Goal: Task Accomplishment & Management: Complete application form

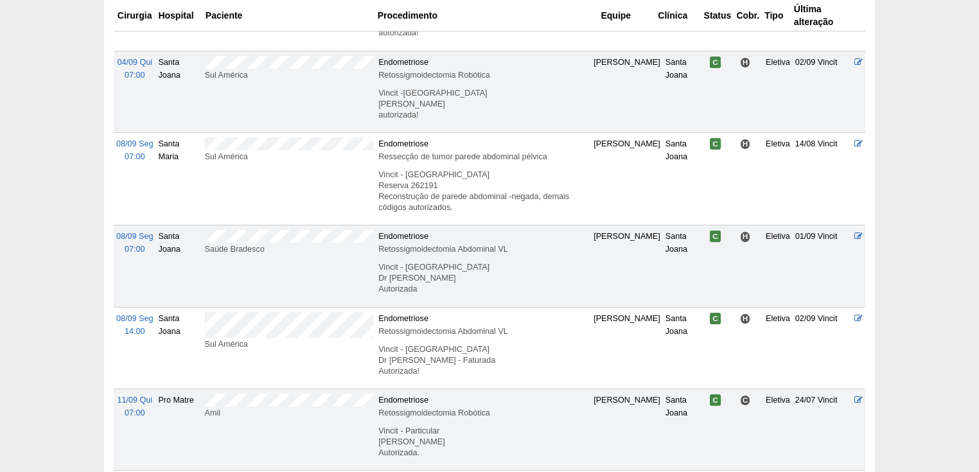
scroll to position [514, 0]
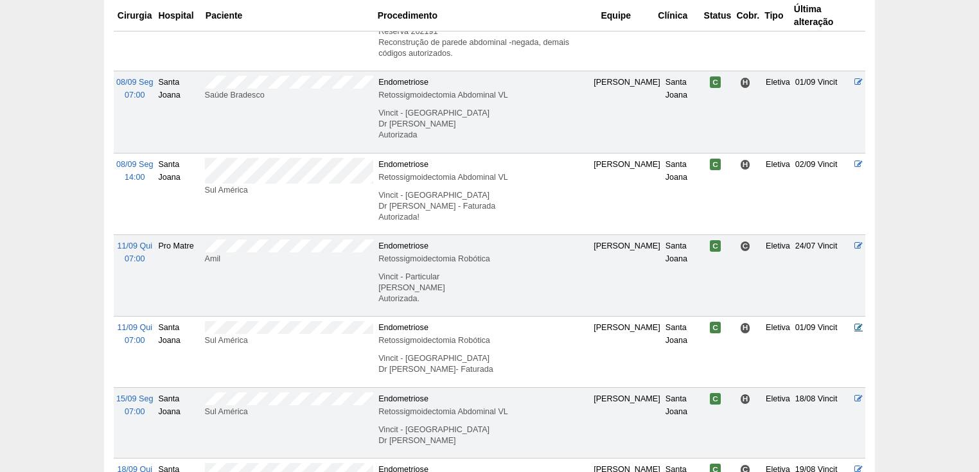
click at [861, 328] on icon at bounding box center [858, 327] width 8 height 8
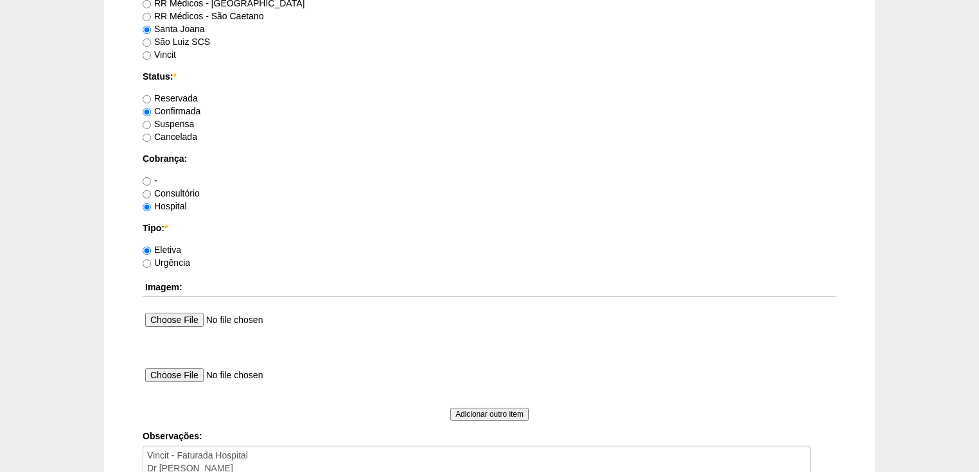
scroll to position [1180, 0]
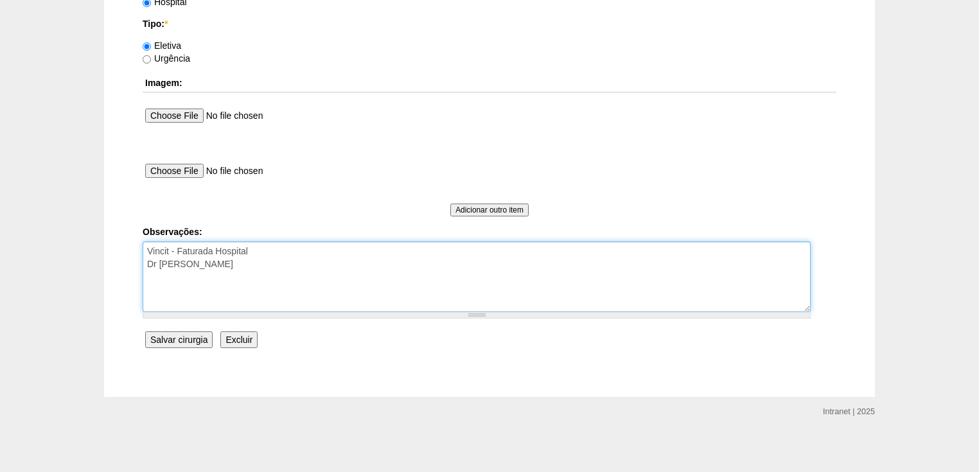
click at [252, 264] on textarea "Vincit - Faturada Hospital Dr Fabio - Sego- Faturada" at bounding box center [477, 276] width 668 height 71
type textarea "Vincit - Faturada Hospital Dr Fabio - Sego- Faturada. autorizada."
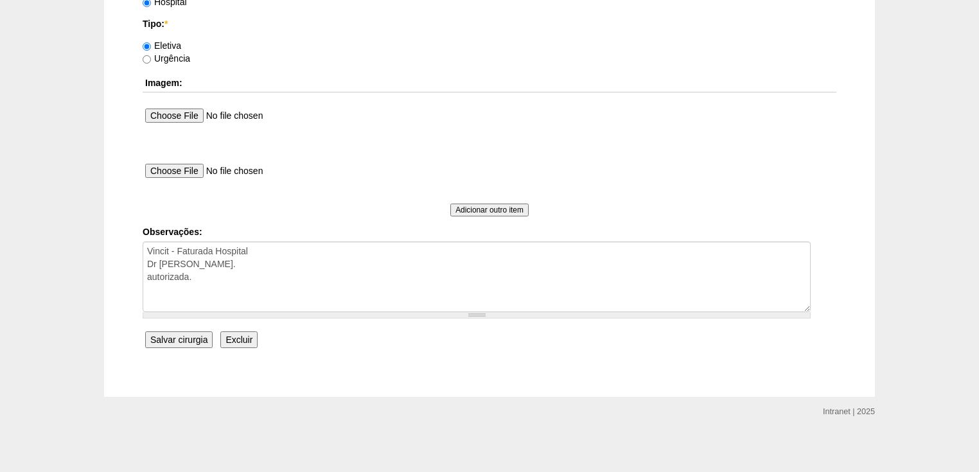
click at [188, 334] on input "Salvar cirurgia" at bounding box center [178, 339] width 67 height 17
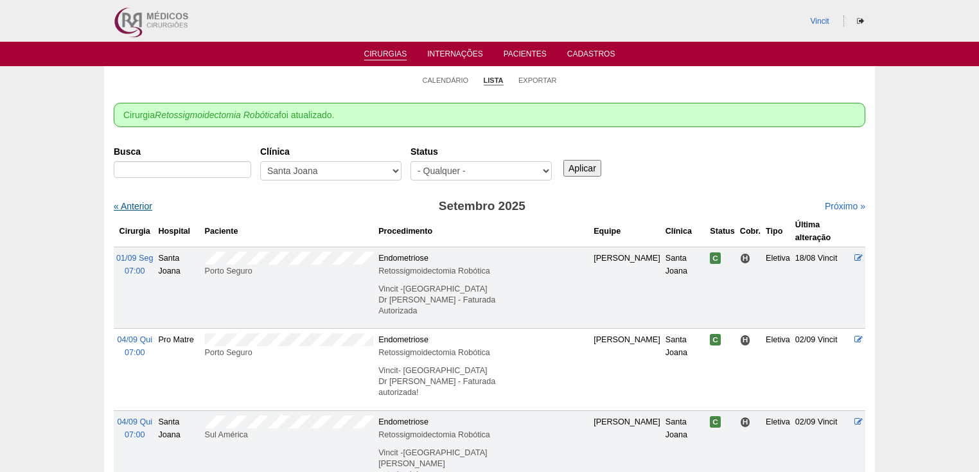
click at [134, 207] on link "« Anterior" at bounding box center [133, 206] width 39 height 10
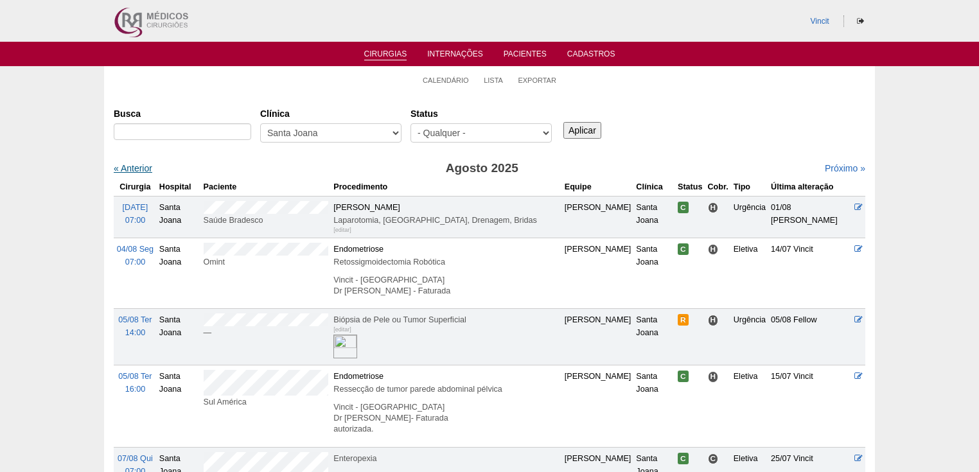
click at [134, 164] on link "« Anterior" at bounding box center [133, 168] width 39 height 10
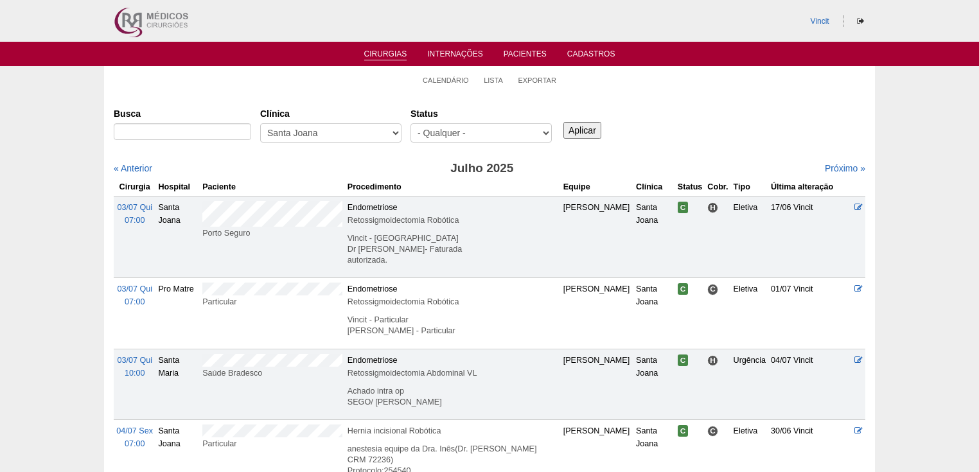
click at [389, 51] on link "Cirurgias" at bounding box center [385, 54] width 43 height 11
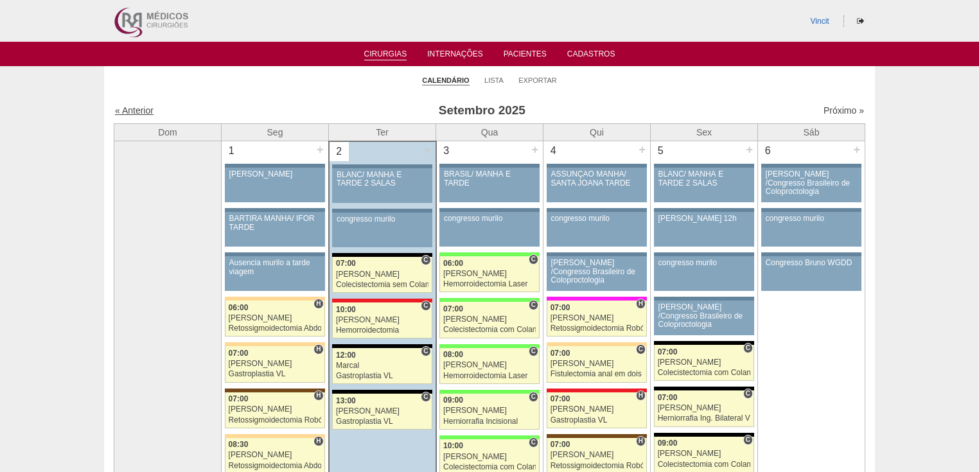
click at [137, 107] on link "« Anterior" at bounding box center [134, 110] width 39 height 10
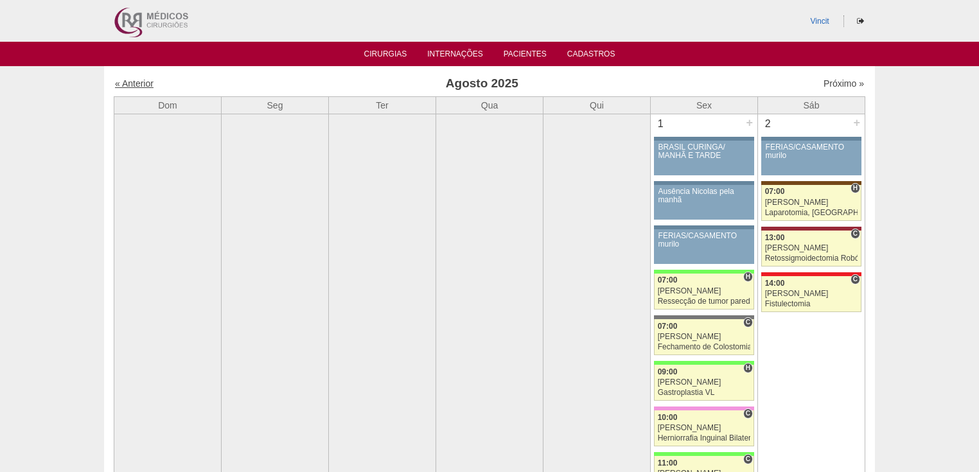
click at [128, 82] on link "« Anterior" at bounding box center [134, 83] width 39 height 10
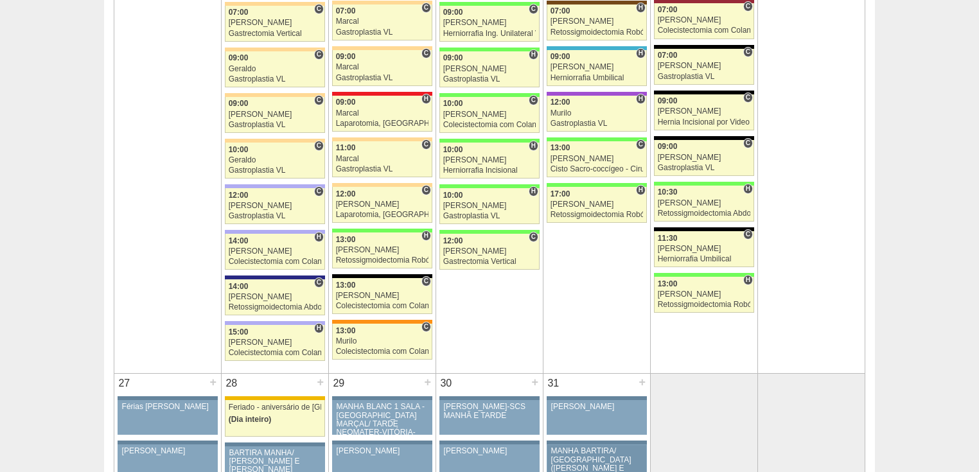
scroll to position [2518, 0]
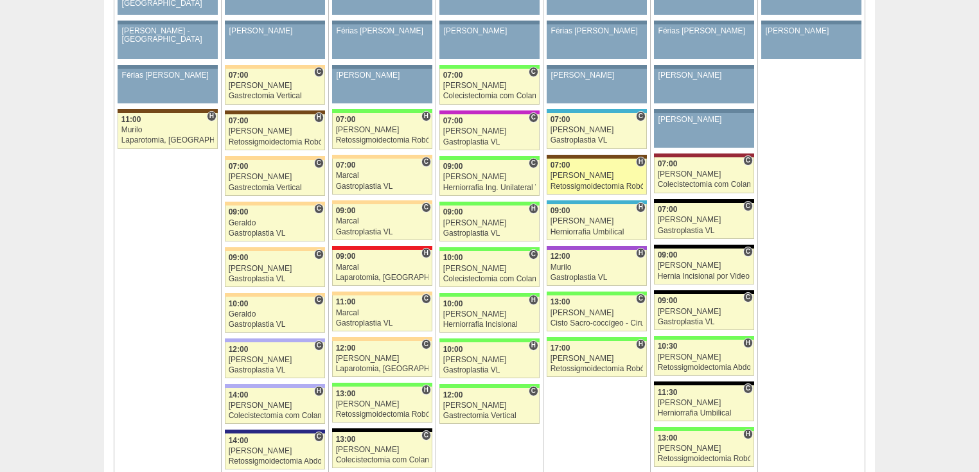
click at [571, 171] on div "Renato Barretto" at bounding box center [596, 175] width 93 height 8
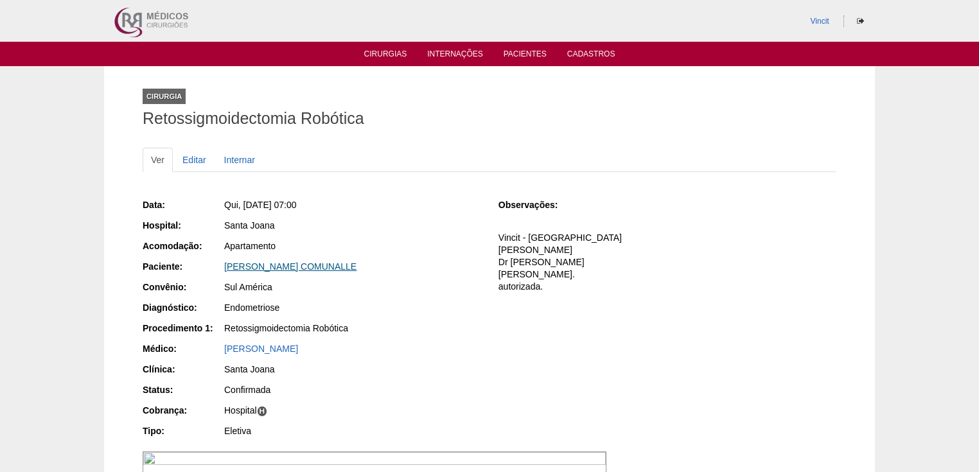
click at [336, 268] on link "[PERSON_NAME] COMUNALLE" at bounding box center [290, 266] width 132 height 10
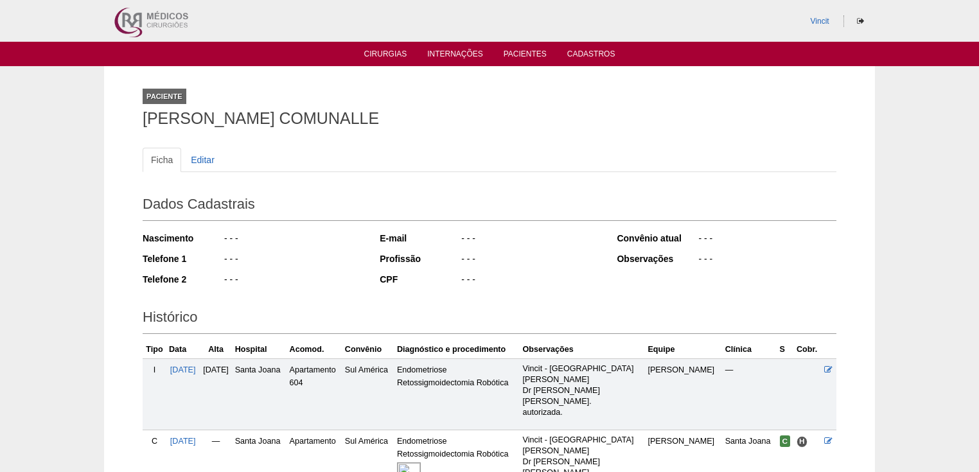
scroll to position [138, 0]
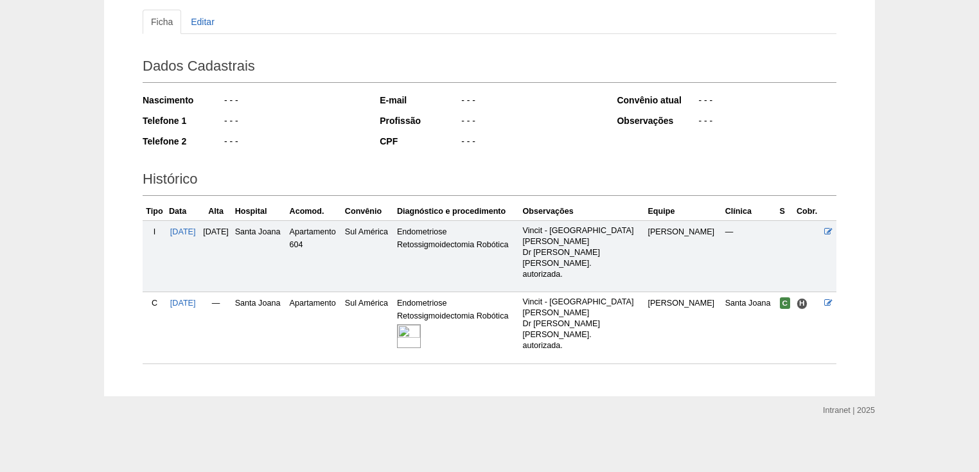
click at [421, 330] on img at bounding box center [409, 336] width 24 height 24
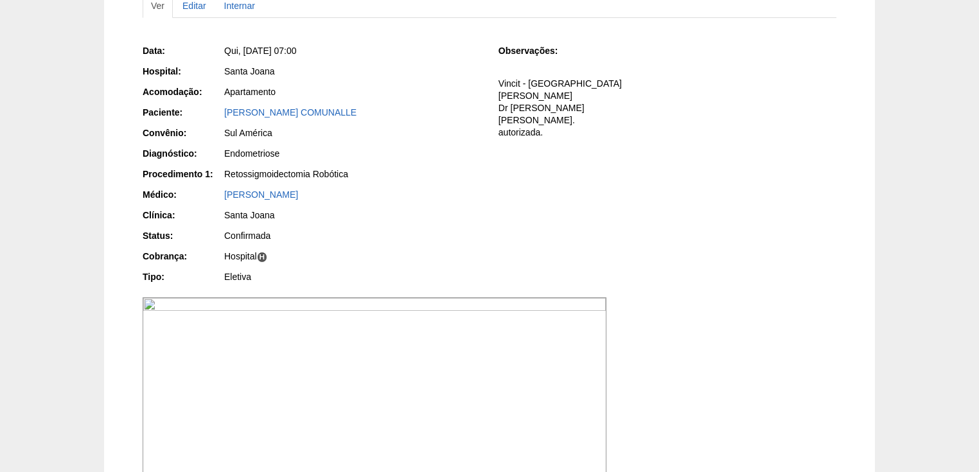
scroll to position [103, 0]
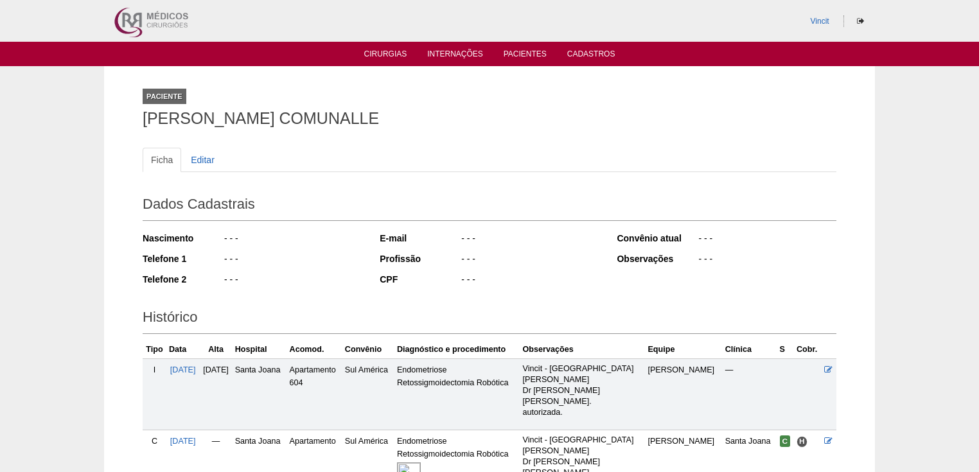
scroll to position [138, 0]
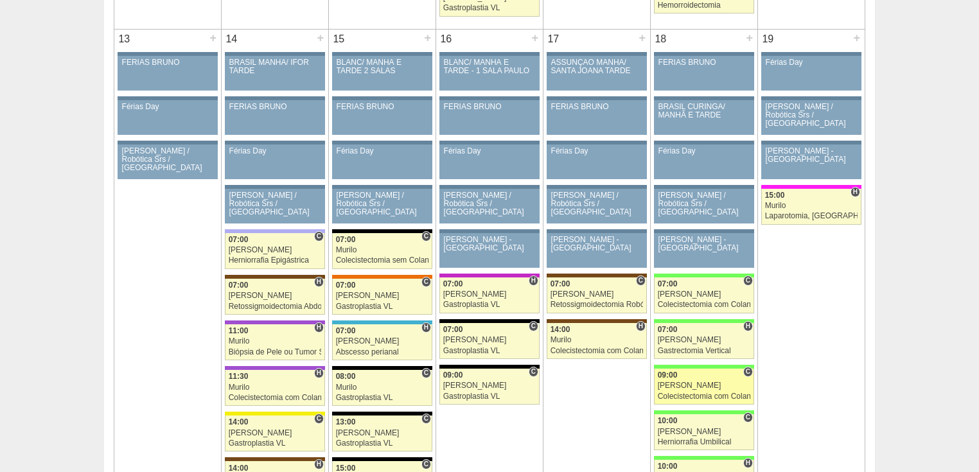
scroll to position [1593, 0]
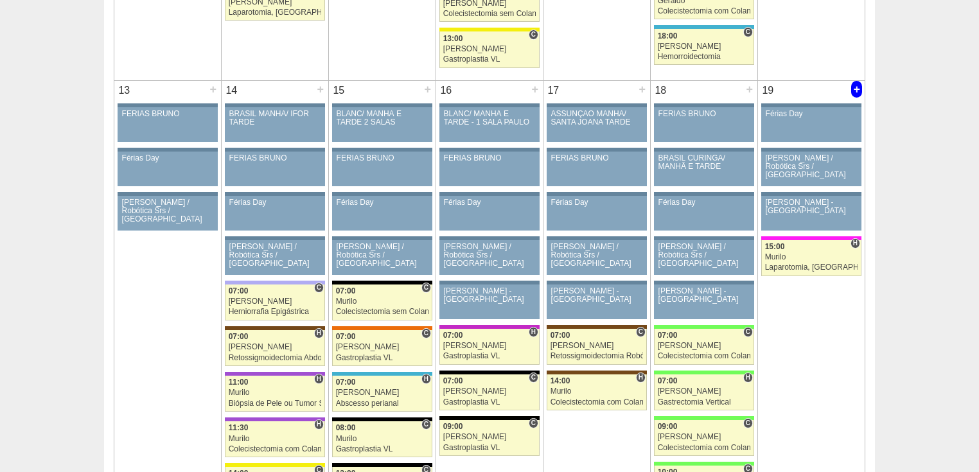
click at [857, 82] on div "+" at bounding box center [856, 89] width 11 height 17
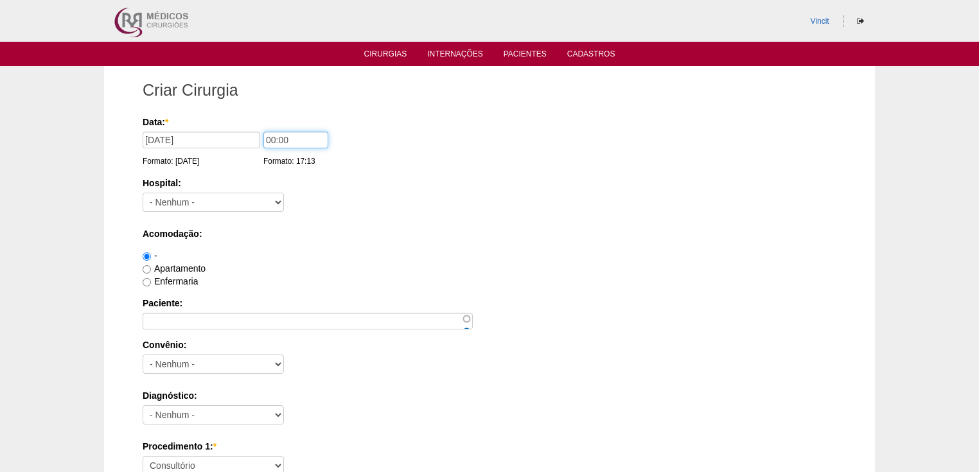
click at [276, 138] on input "00:00" at bounding box center [295, 140] width 65 height 17
type input "07:00"
click at [259, 197] on select "- Nenhum - 9 de Julho Albert Einstein Alvorada América Assunção Bartira Benefic…" at bounding box center [213, 202] width 141 height 19
select select "30"
click at [143, 193] on select "- Nenhum - 9 de Julho Albert Einstein Alvorada América Assunção Bartira Benefic…" at bounding box center [213, 202] width 141 height 19
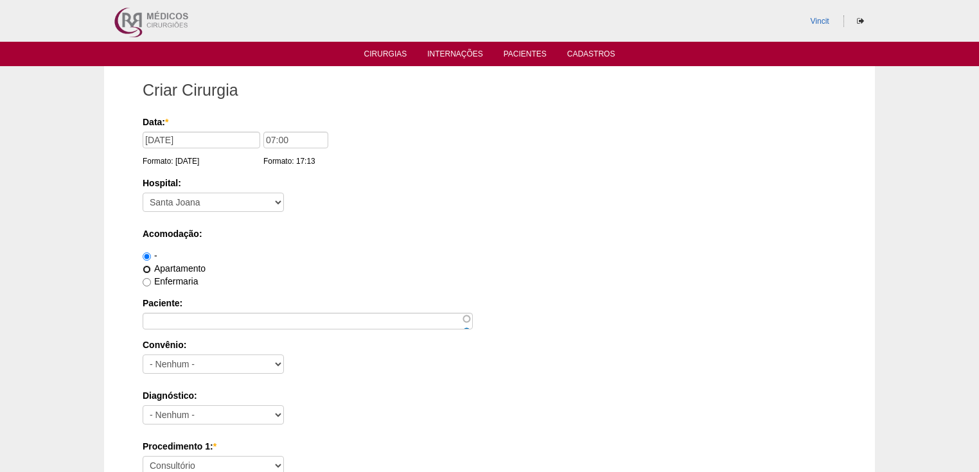
click at [146, 268] on input "Apartamento" at bounding box center [147, 269] width 8 height 8
radio input "true"
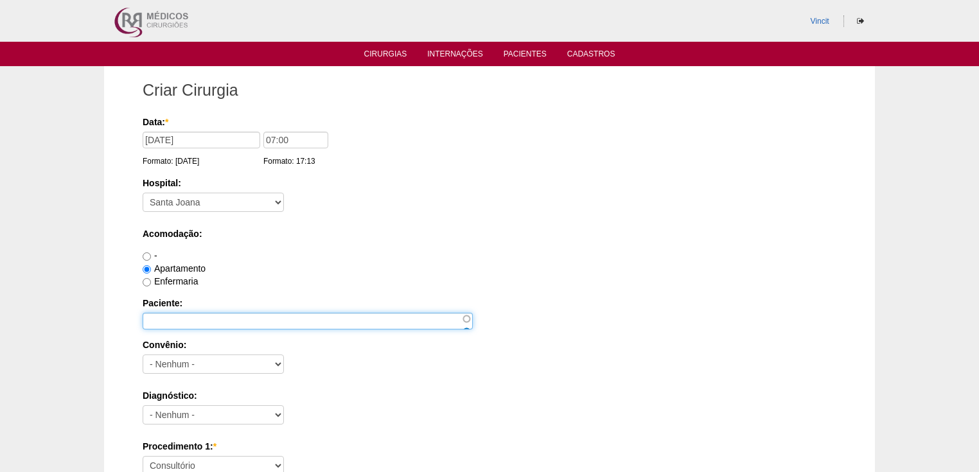
click at [155, 313] on input "Paciente:" at bounding box center [308, 321] width 330 height 17
type input "b"
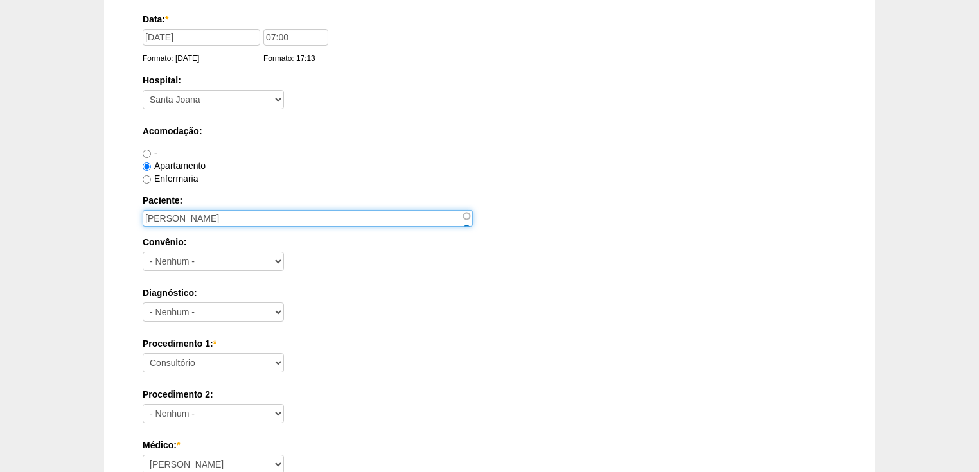
type input "BRUNA TEIXEIRA DE CARVALHO"
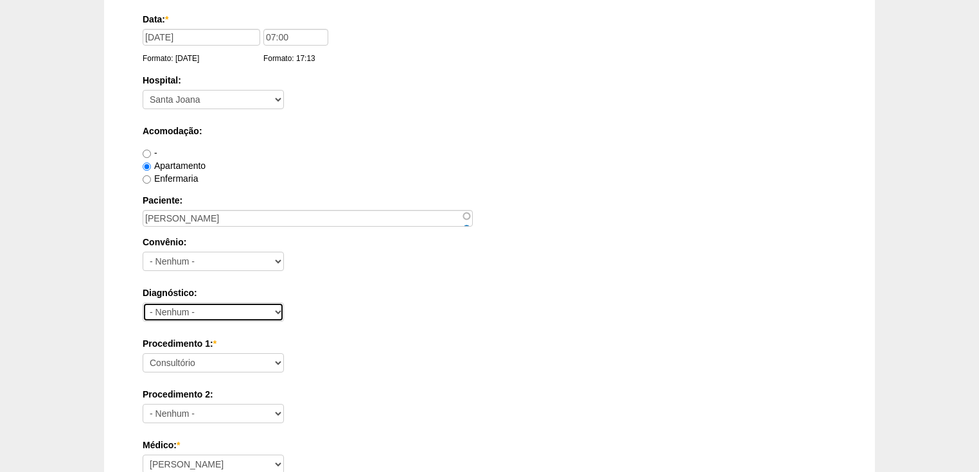
click at [166, 313] on select "- Nenhum - Abdome Agudo Abscesso Hepático Abscesso Perianal Abscesso Peritoneal…" at bounding box center [213, 311] width 141 height 19
select select "3897"
click at [143, 302] on select "- Nenhum - Abdome Agudo Abscesso Hepático Abscesso Perianal Abscesso Peritoneal…" at bounding box center [213, 311] width 141 height 19
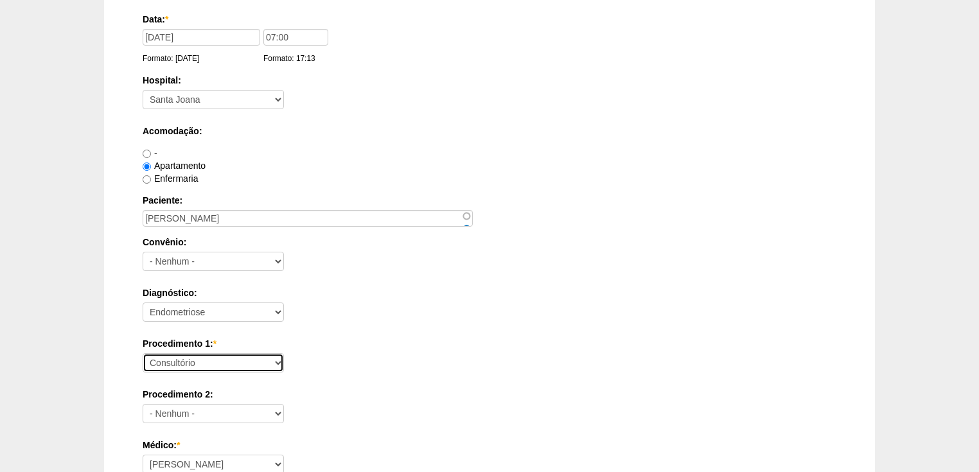
drag, startPoint x: 152, startPoint y: 362, endPoint x: 159, endPoint y: 360, distance: 7.9
click at [159, 360] on select "Consultório Abscesso Hepático - Drenagem Abscesso perianal Amputação Abdômino P…" at bounding box center [213, 362] width 141 height 19
select select "34760"
click at [143, 353] on select "Consultório Abscesso Hepático - Drenagem Abscesso perianal Amputação Abdômino P…" at bounding box center [213, 362] width 141 height 19
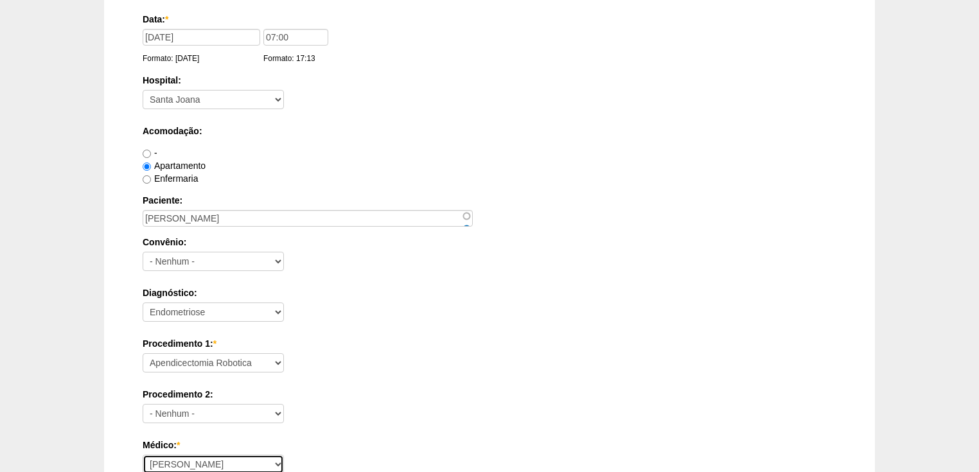
scroll to position [103, 0]
click at [167, 462] on select "Ana Paula Bruno Felipe Rossi Geraldo Igor Benevides Isabella Juliana Luiz Guilh…" at bounding box center [213, 463] width 141 height 19
select select "22"
click at [143, 454] on select "Ana Paula Bruno Felipe Rossi Geraldo Igor Benevides Isabella Juliana Luiz Guilh…" at bounding box center [213, 463] width 141 height 19
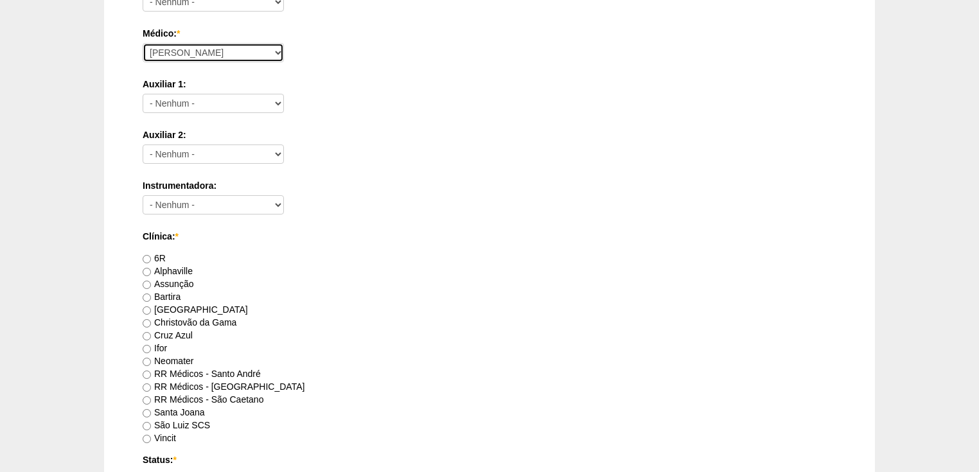
scroll to position [669, 0]
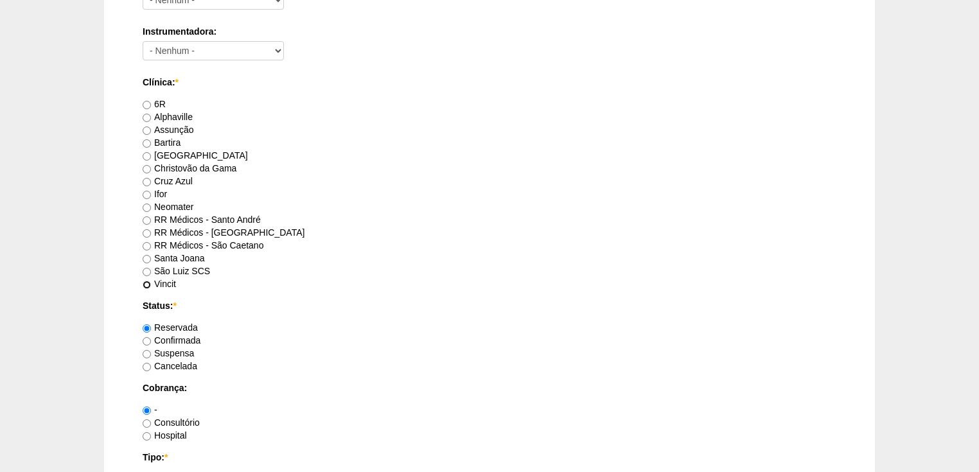
click at [148, 281] on input "Vincit" at bounding box center [147, 285] width 8 height 8
radio input "true"
click at [143, 338] on input "Confirmada" at bounding box center [147, 341] width 8 height 8
radio input "true"
click at [148, 422] on input "Consultório" at bounding box center [147, 423] width 8 height 8
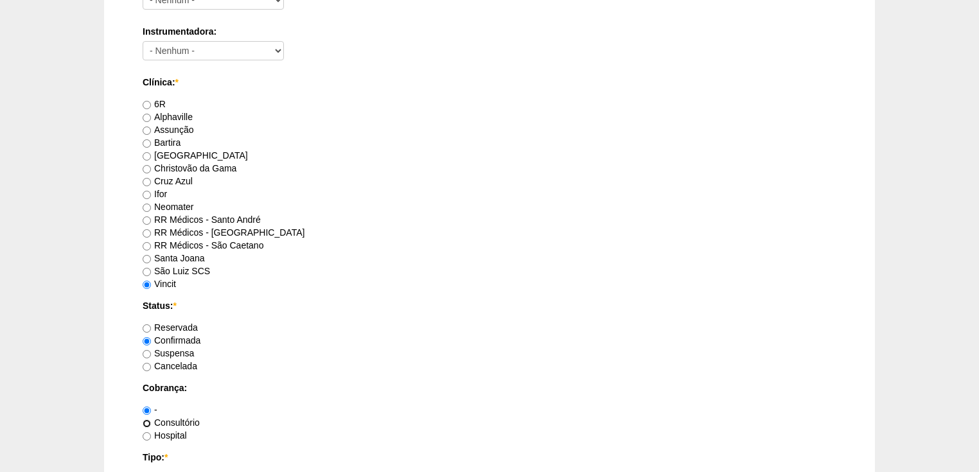
radio input "true"
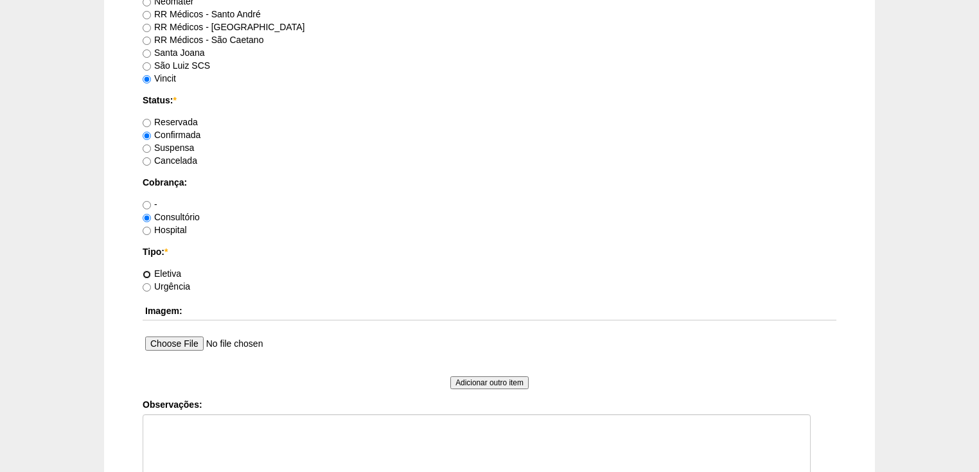
click at [148, 272] on input "Eletiva" at bounding box center [147, 274] width 8 height 8
radio input "true"
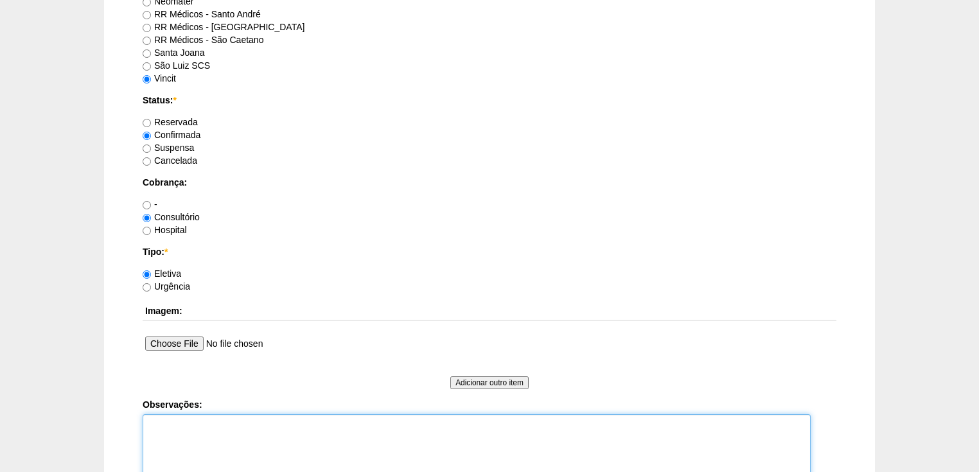
click at [164, 422] on textarea "Observações:" at bounding box center [477, 449] width 668 height 71
type textarea "v"
click at [177, 460] on textarea "Vincit - tudo pelo Dr MARCOS Dr Marcos - Particular" at bounding box center [477, 449] width 668 height 71
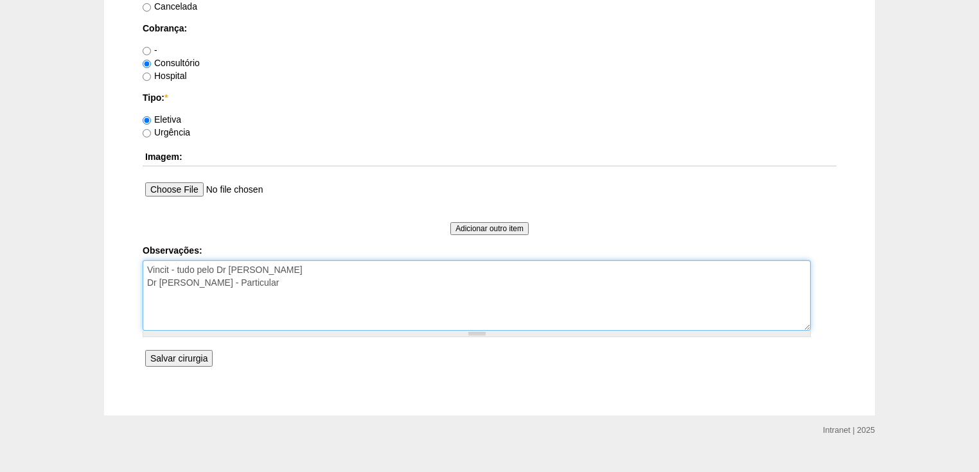
type textarea "Vincit - tudo pelo Dr MARCOS Dr Marcos - Particular"
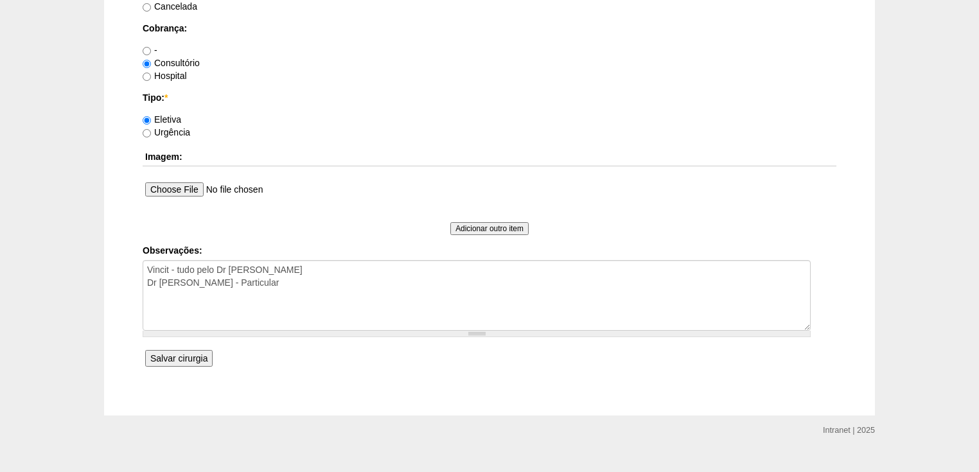
click at [183, 356] on input "Salvar cirurgia" at bounding box center [178, 358] width 67 height 17
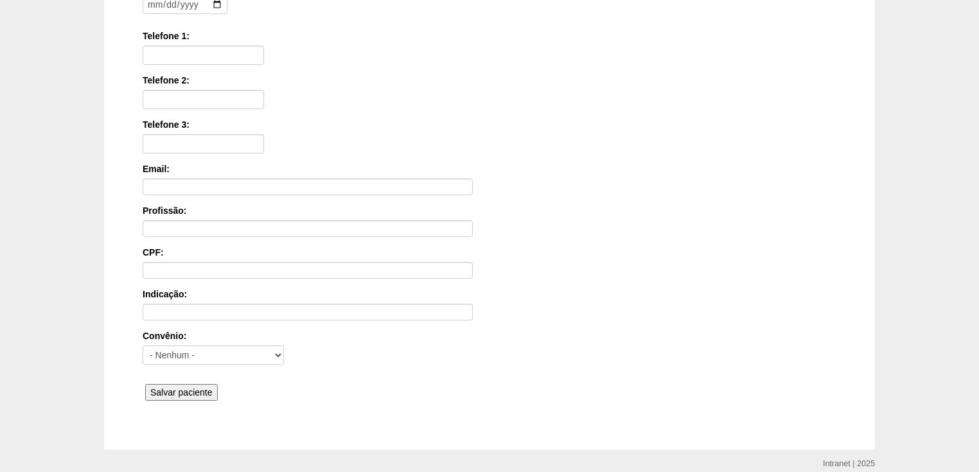
scroll to position [308, 0]
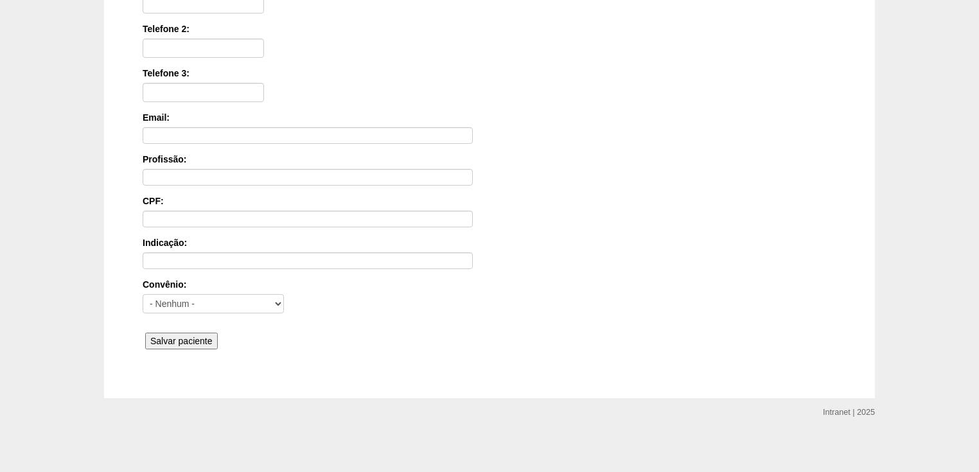
click at [180, 338] on input "Salvar paciente" at bounding box center [181, 341] width 73 height 17
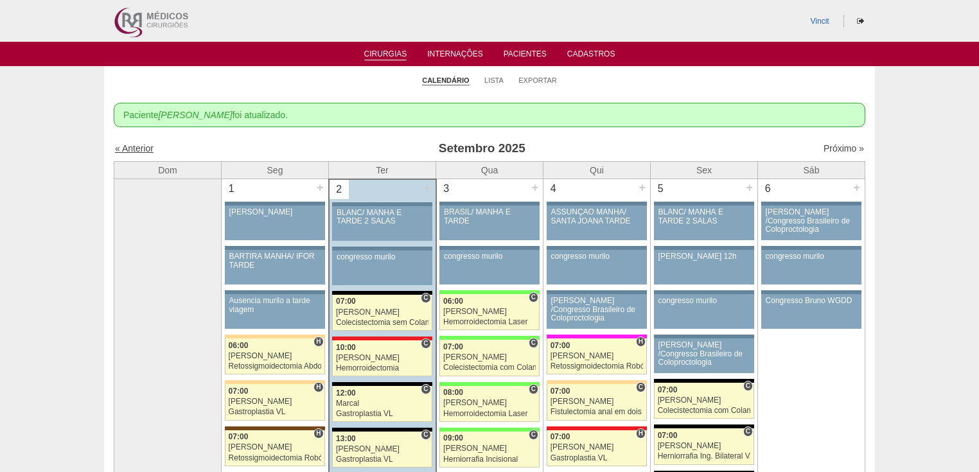
click at [137, 149] on link "« Anterior" at bounding box center [134, 148] width 39 height 10
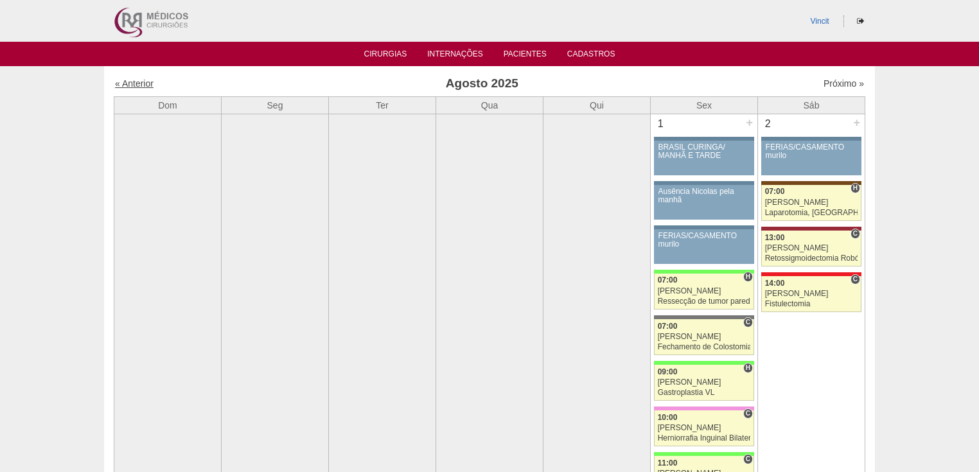
click at [139, 83] on link "« Anterior" at bounding box center [134, 83] width 39 height 10
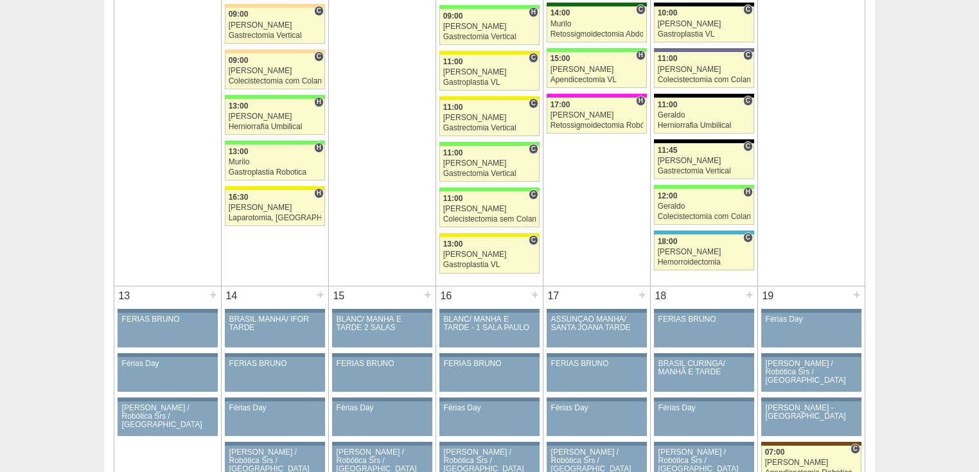
scroll to position [1541, 0]
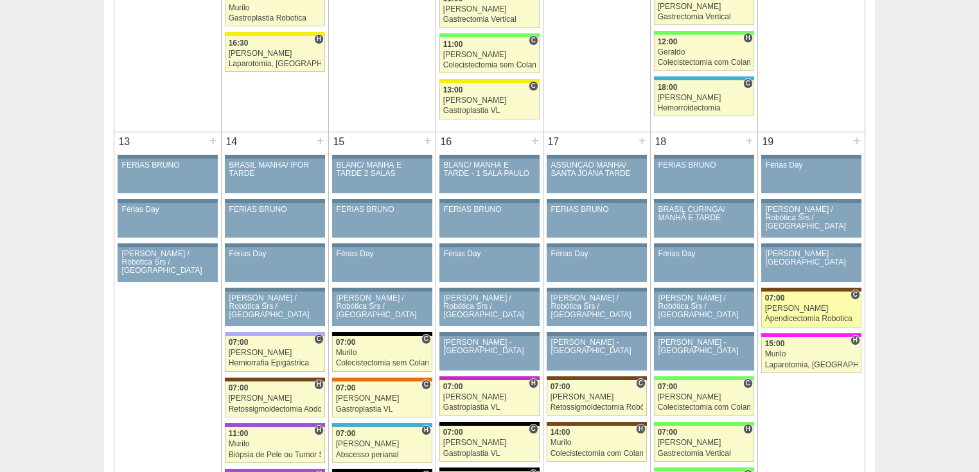
click at [795, 315] on div "Apendicectomia Robotica" at bounding box center [811, 319] width 93 height 8
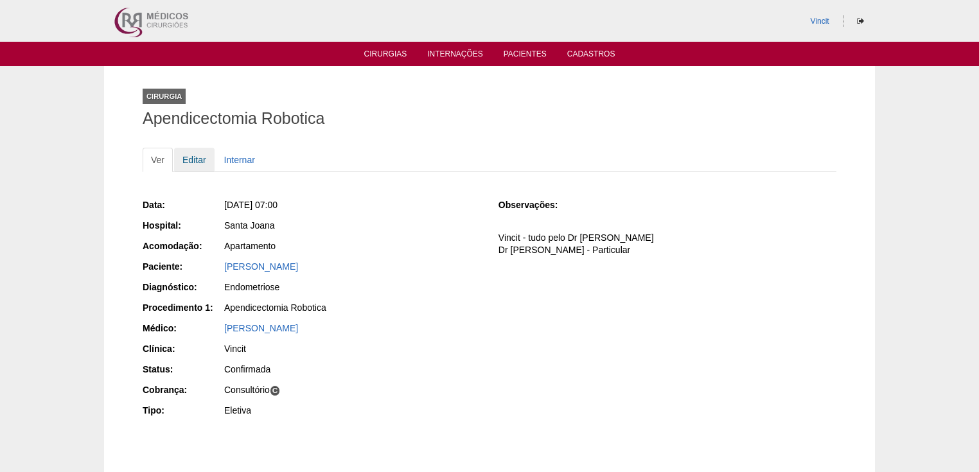
click at [188, 157] on link "Editar" at bounding box center [194, 160] width 40 height 24
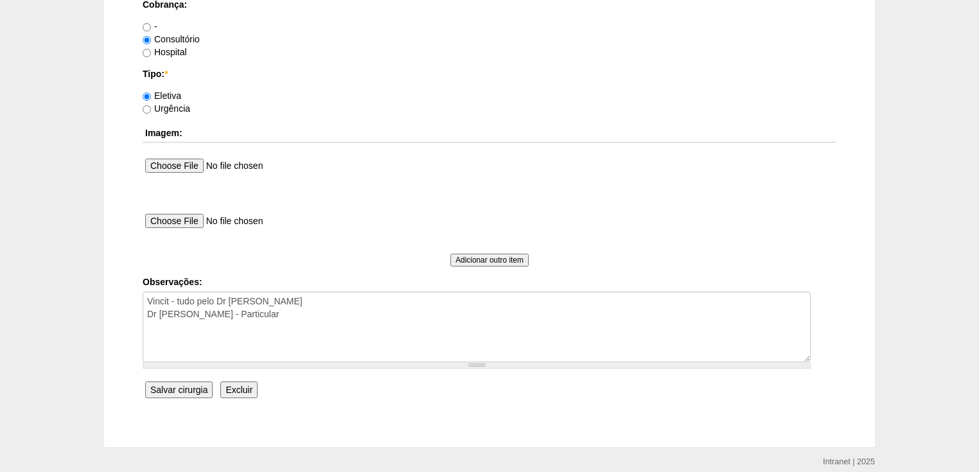
scroll to position [1180, 0]
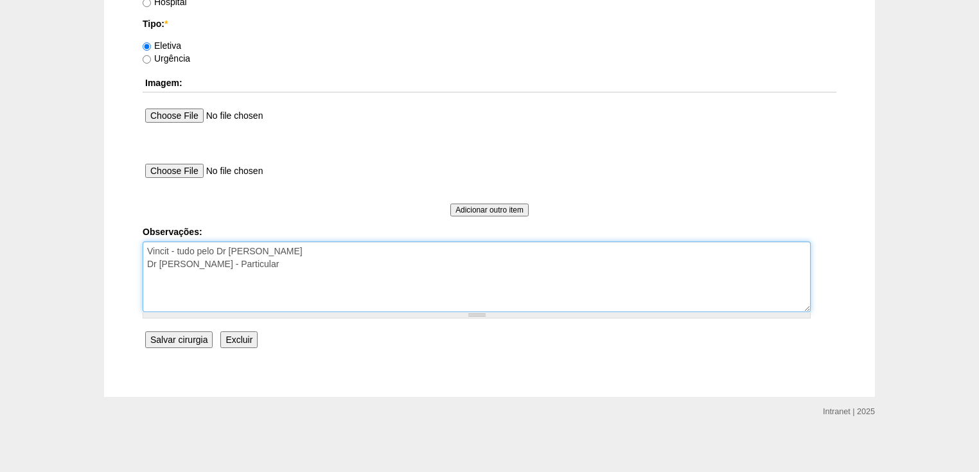
click at [282, 247] on textarea "Vincit - tudo pelo Dr [PERSON_NAME] Dr [PERSON_NAME] - Particular" at bounding box center [477, 276] width 668 height 71
type textarea "Vincit - tudo pelo Dr [PERSON_NAME] - Dr [PERSON_NAME]. Dr [PERSON_NAME] - Part…"
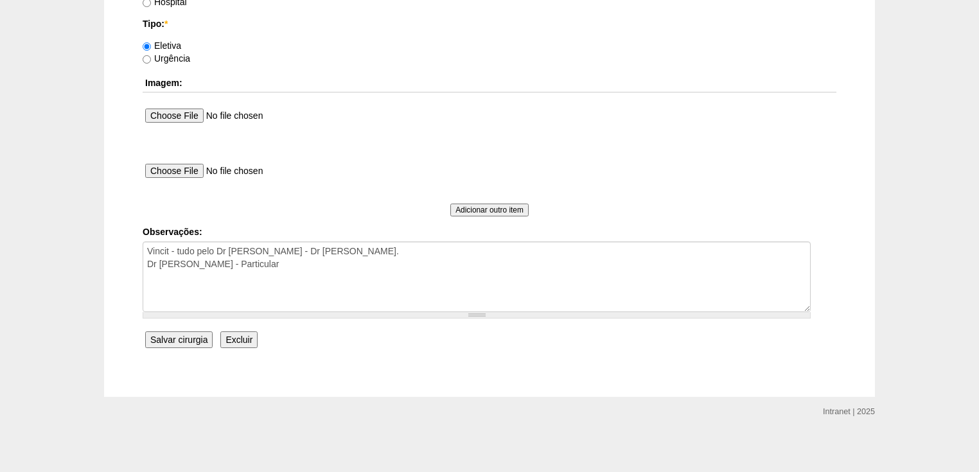
click at [179, 338] on input "Salvar cirurgia" at bounding box center [178, 339] width 67 height 17
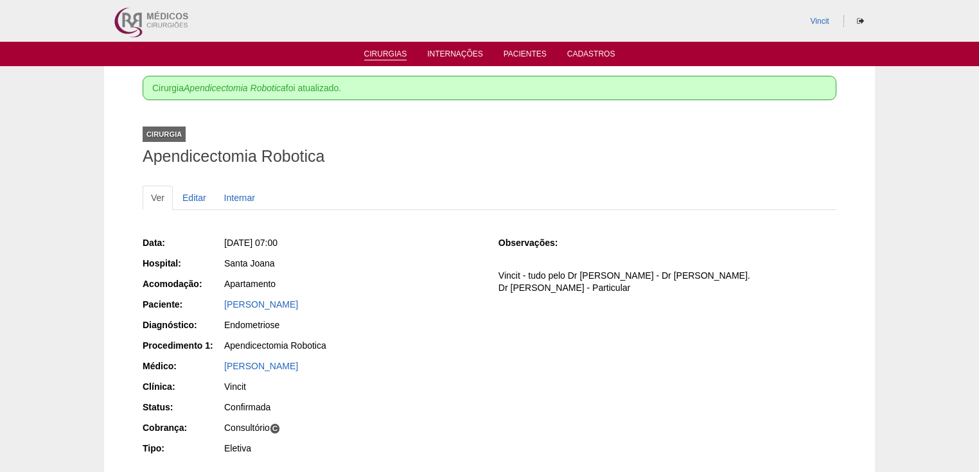
click at [385, 57] on link "Cirurgias" at bounding box center [385, 54] width 43 height 11
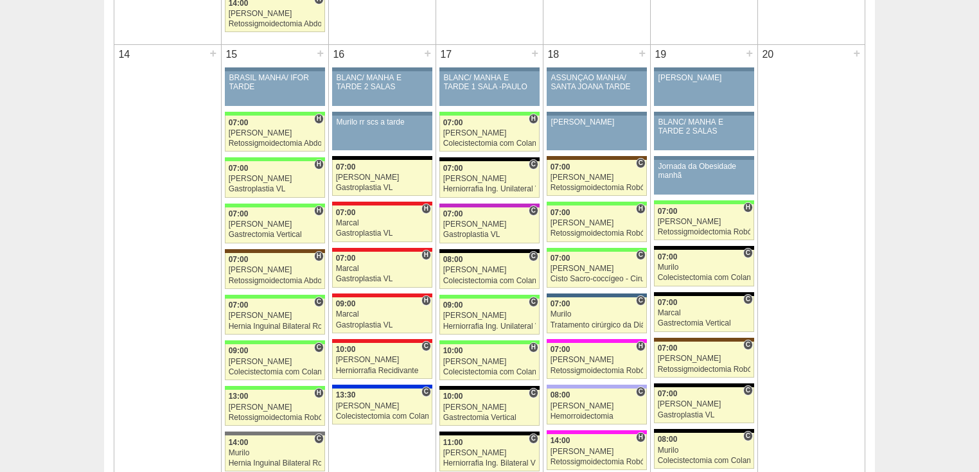
scroll to position [1387, 0]
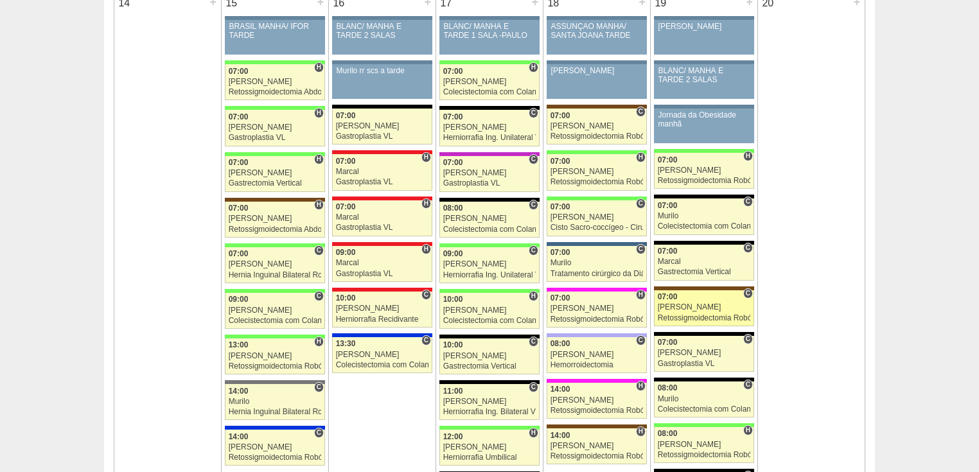
click at [670, 314] on div "Retossigmoidectomia Robótica" at bounding box center [704, 318] width 93 height 8
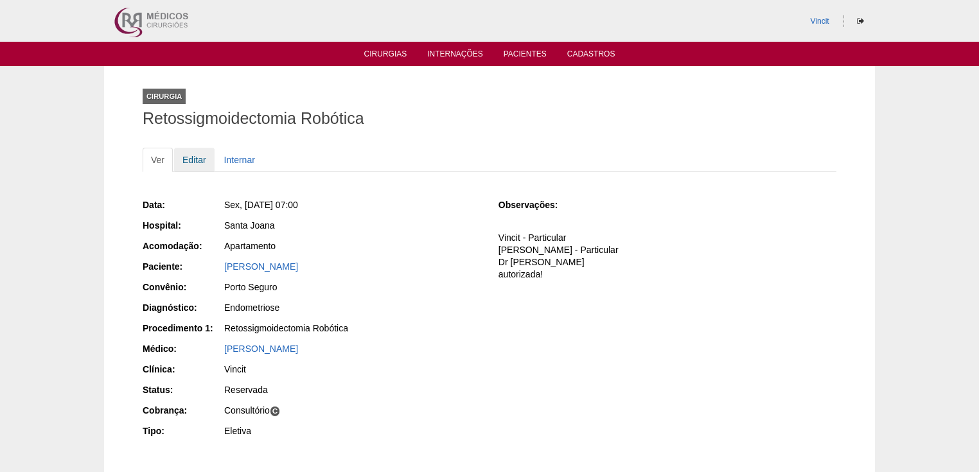
click at [192, 159] on link "Editar" at bounding box center [194, 160] width 40 height 24
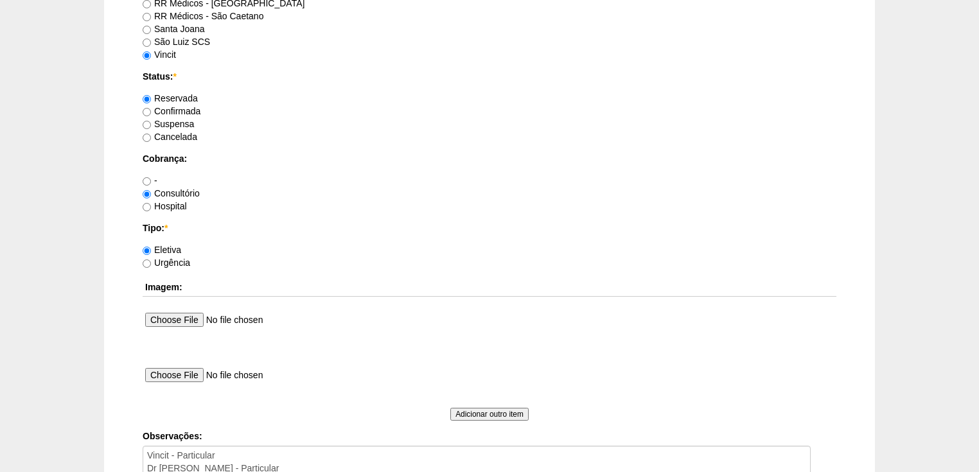
scroll to position [1028, 0]
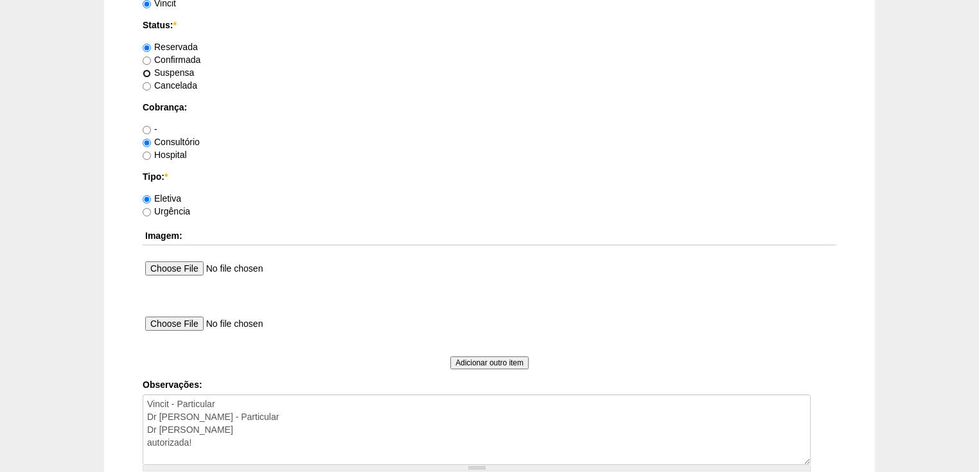
click at [148, 72] on input "Suspensa" at bounding box center [147, 73] width 8 height 8
radio input "true"
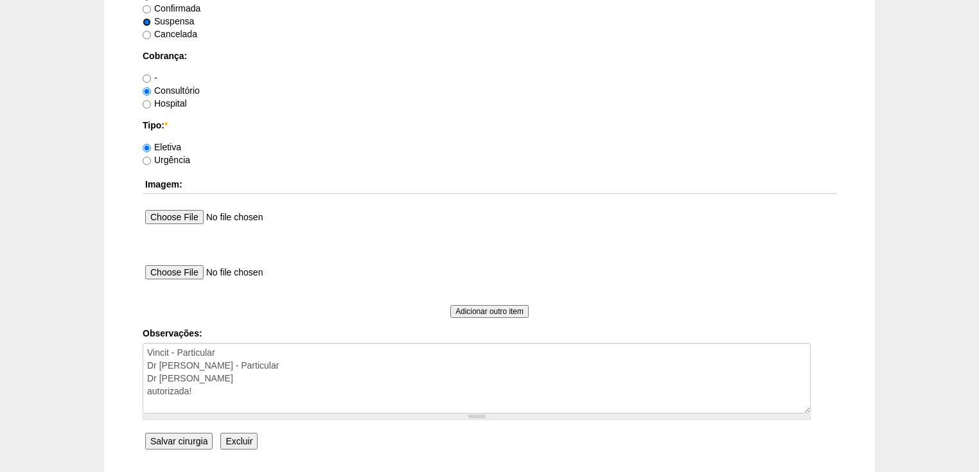
scroll to position [1130, 0]
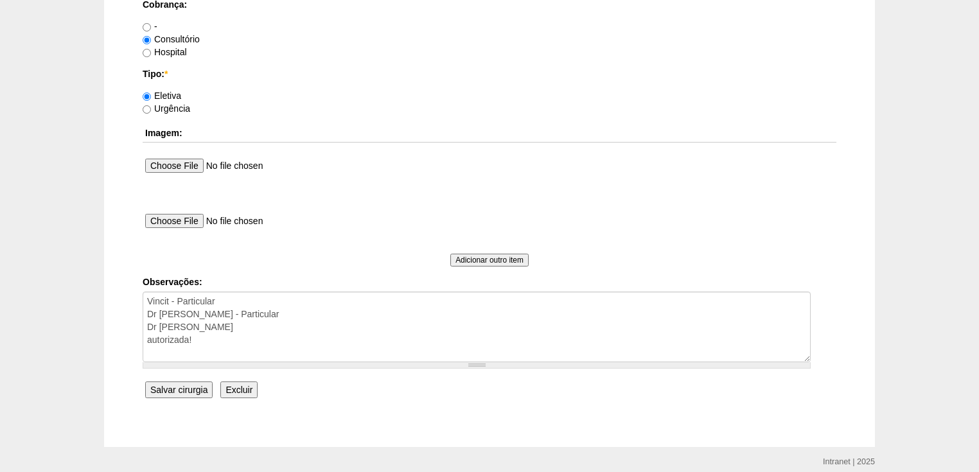
click at [180, 386] on input "Salvar cirurgia" at bounding box center [178, 389] width 67 height 17
